Goal: Book appointment/travel/reservation

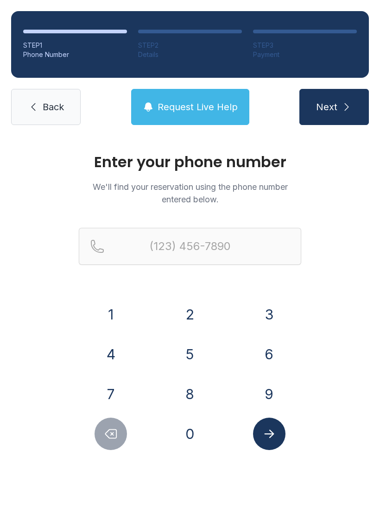
click at [275, 391] on button "9" at bounding box center [269, 394] width 32 height 32
click at [113, 315] on button "1" at bounding box center [110, 314] width 32 height 32
click at [109, 361] on button "4" at bounding box center [110, 354] width 32 height 32
click at [109, 315] on button "1" at bounding box center [110, 314] width 32 height 32
click at [191, 394] on button "8" at bounding box center [190, 394] width 32 height 32
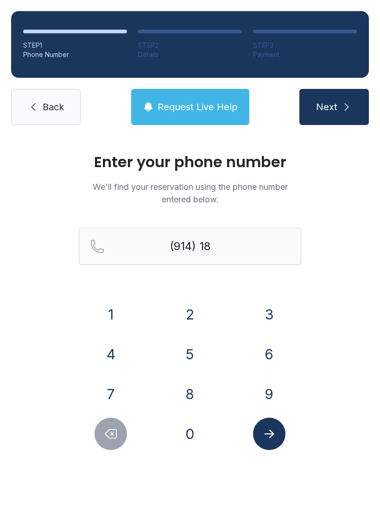
click at [189, 395] on button "8" at bounding box center [190, 394] width 32 height 32
click at [263, 351] on button "6" at bounding box center [269, 354] width 32 height 32
click at [192, 394] on button "8" at bounding box center [190, 394] width 32 height 32
click at [109, 431] on icon "Delete number" at bounding box center [111, 434] width 11 height 9
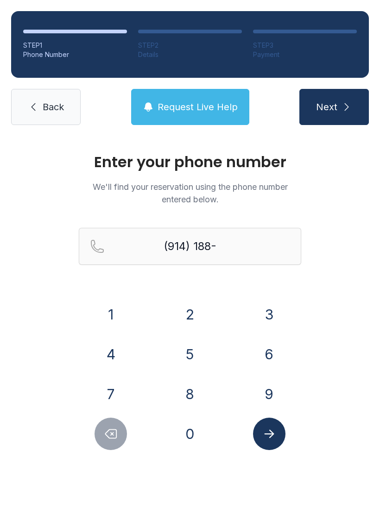
click at [112, 427] on icon "Delete number" at bounding box center [111, 434] width 14 height 14
click at [111, 427] on icon "Delete number" at bounding box center [111, 434] width 14 height 14
click at [118, 429] on icon "Delete number" at bounding box center [111, 434] width 14 height 14
click at [118, 428] on icon "Delete number" at bounding box center [111, 434] width 14 height 14
click at [119, 430] on button "Delete number" at bounding box center [110, 434] width 32 height 32
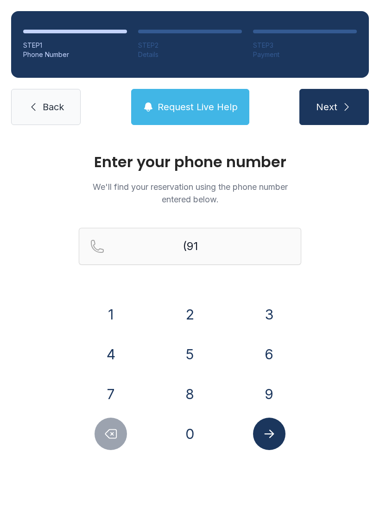
type input "(9"
click at [118, 429] on button "Delete number" at bounding box center [110, 434] width 32 height 32
click at [118, 431] on icon "Delete number" at bounding box center [111, 434] width 14 height 14
click at [263, 316] on button "3" at bounding box center [269, 314] width 32 height 32
click at [181, 358] on button "5" at bounding box center [190, 354] width 32 height 32
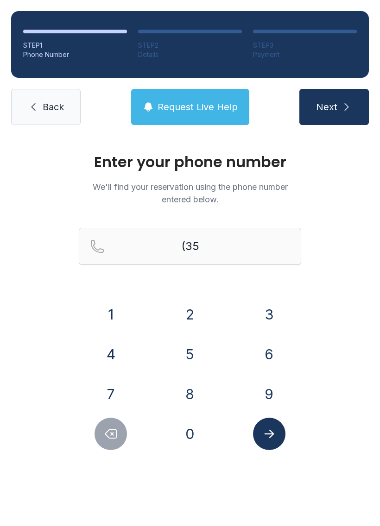
click at [181, 316] on button "2" at bounding box center [190, 314] width 32 height 32
click at [180, 316] on button "2" at bounding box center [190, 314] width 32 height 32
click at [192, 390] on button "8" at bounding box center [190, 394] width 32 height 32
click at [111, 351] on button "4" at bounding box center [110, 354] width 32 height 32
click at [112, 396] on button "7" at bounding box center [110, 394] width 32 height 32
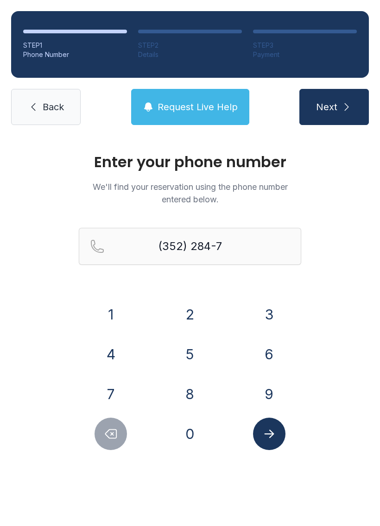
click at [108, 313] on button "1" at bounding box center [110, 314] width 32 height 32
click at [116, 351] on button "4" at bounding box center [110, 354] width 32 height 32
click at [193, 393] on button "8" at bounding box center [190, 394] width 32 height 32
type input "[PHONE_NUMBER]"
click at [268, 430] on icon "Submit lookup form" at bounding box center [269, 434] width 14 height 14
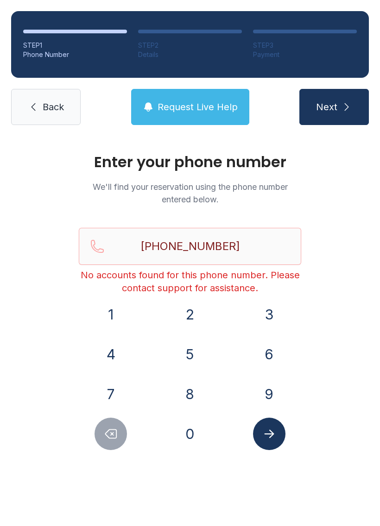
click at [329, 95] on button "Next" at bounding box center [333, 107] width 69 height 36
click at [325, 97] on button "Next" at bounding box center [333, 107] width 69 height 36
click at [196, 110] on span "Request Live Help" at bounding box center [197, 106] width 80 height 13
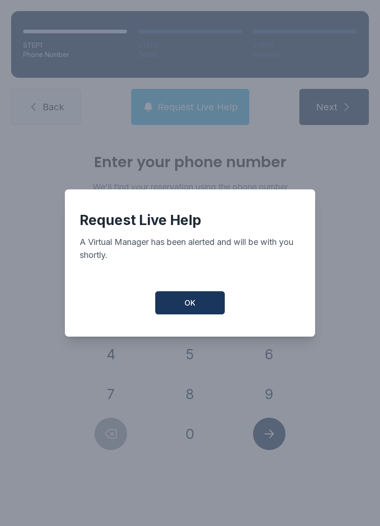
click at [193, 305] on span "OK" at bounding box center [189, 302] width 11 height 11
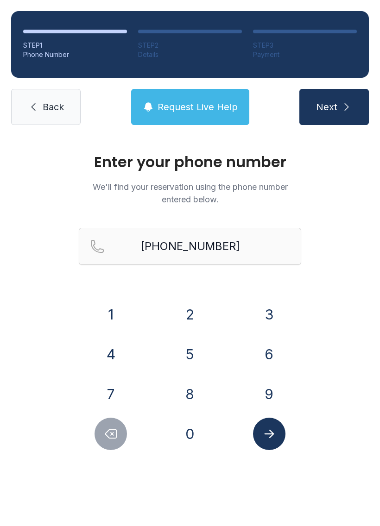
click at [204, 100] on button "Request Live Help" at bounding box center [190, 107] width 118 height 36
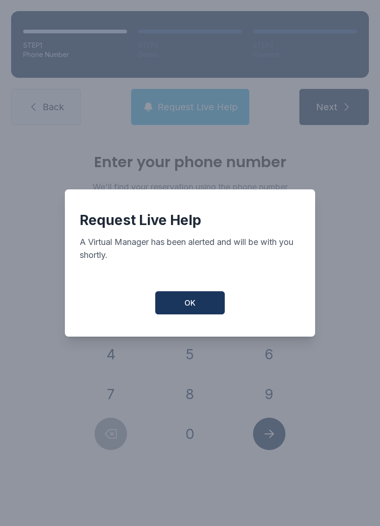
click at [203, 300] on button "OK" at bounding box center [189, 302] width 69 height 23
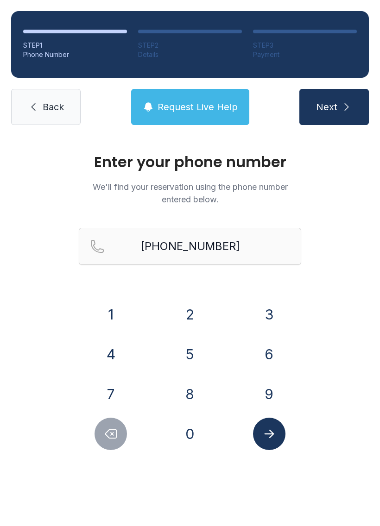
click at [34, 106] on icon at bounding box center [33, 106] width 11 height 11
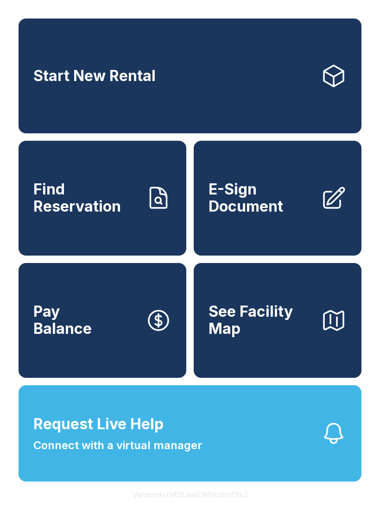
click at [44, 106] on link "Start New Rental" at bounding box center [190, 76] width 343 height 115
